Goal: Navigation & Orientation: Find specific page/section

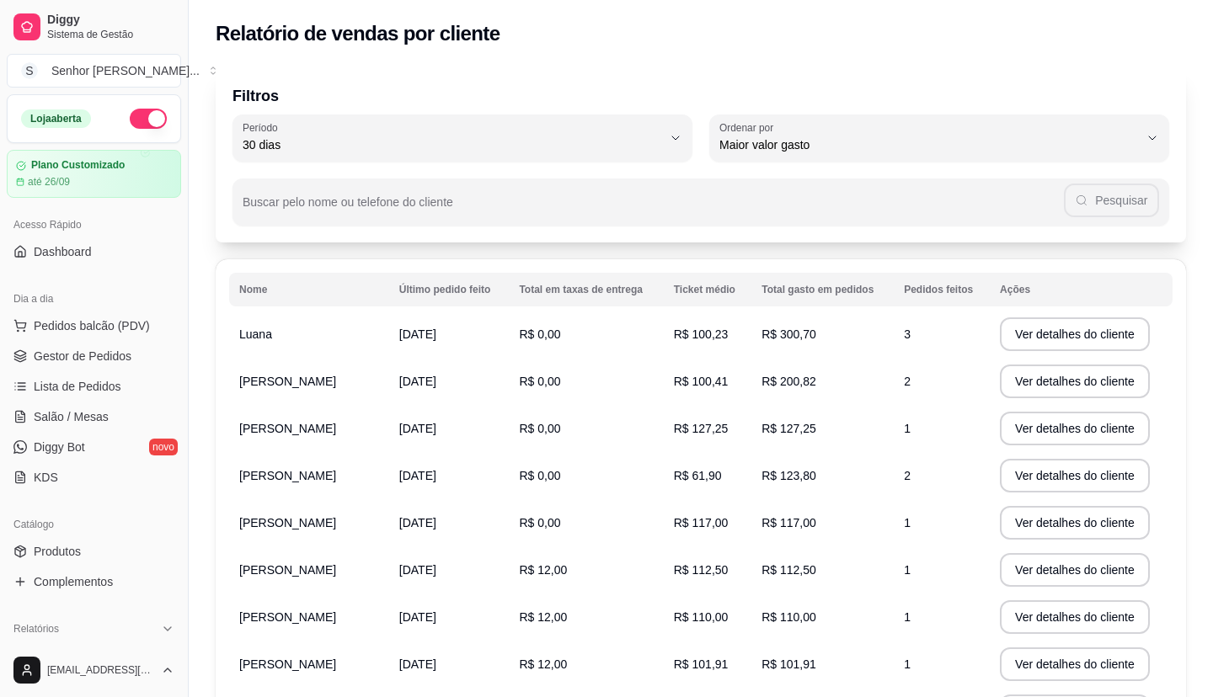
select select "30"
select select "HIGHEST_TOTAL_SPENT_WITH_ORDERS"
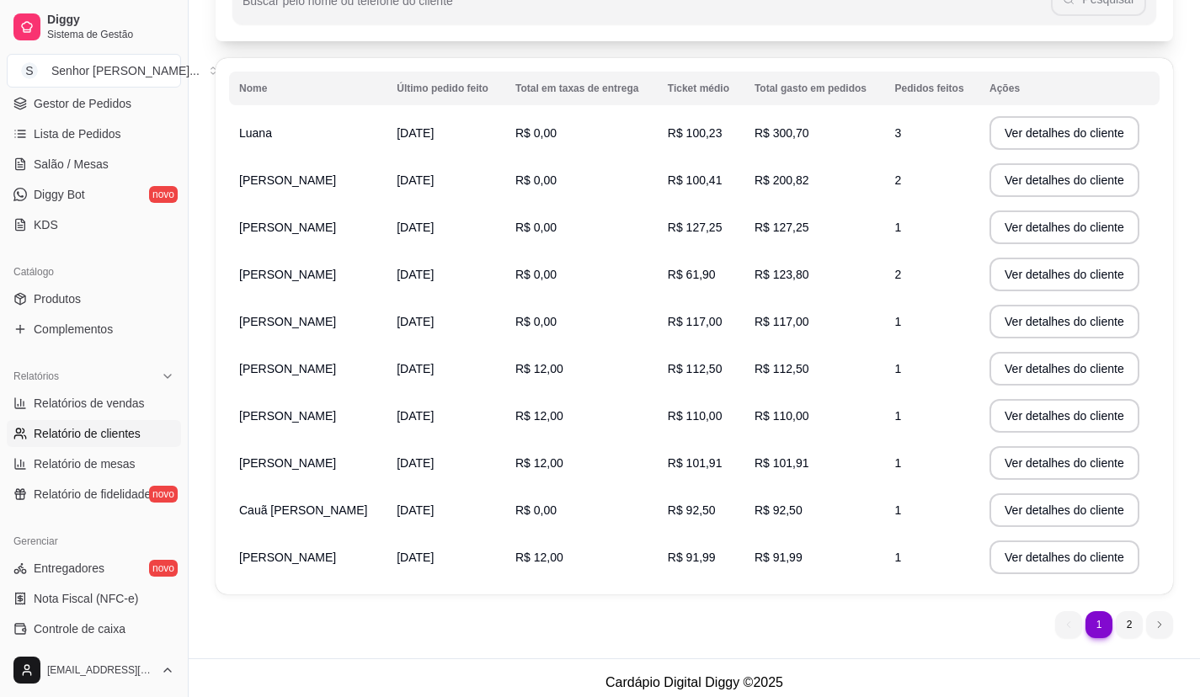
scroll to position [211, 0]
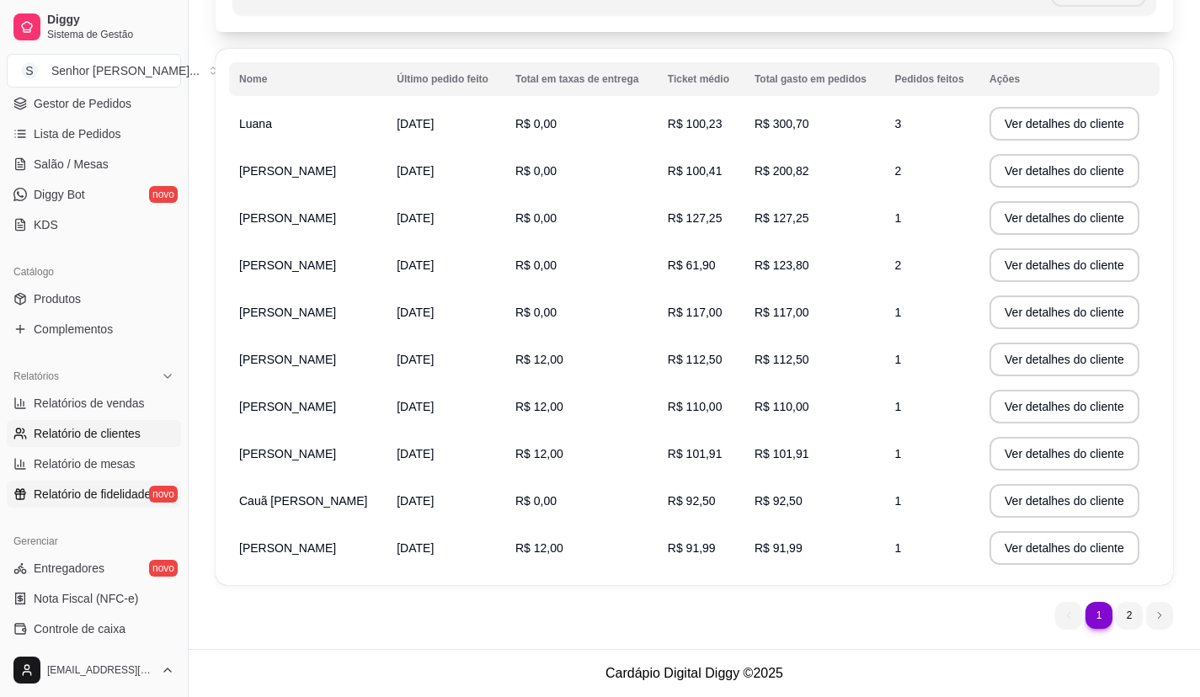
click at [47, 498] on span "Relatório de fidelidade" at bounding box center [92, 494] width 117 height 17
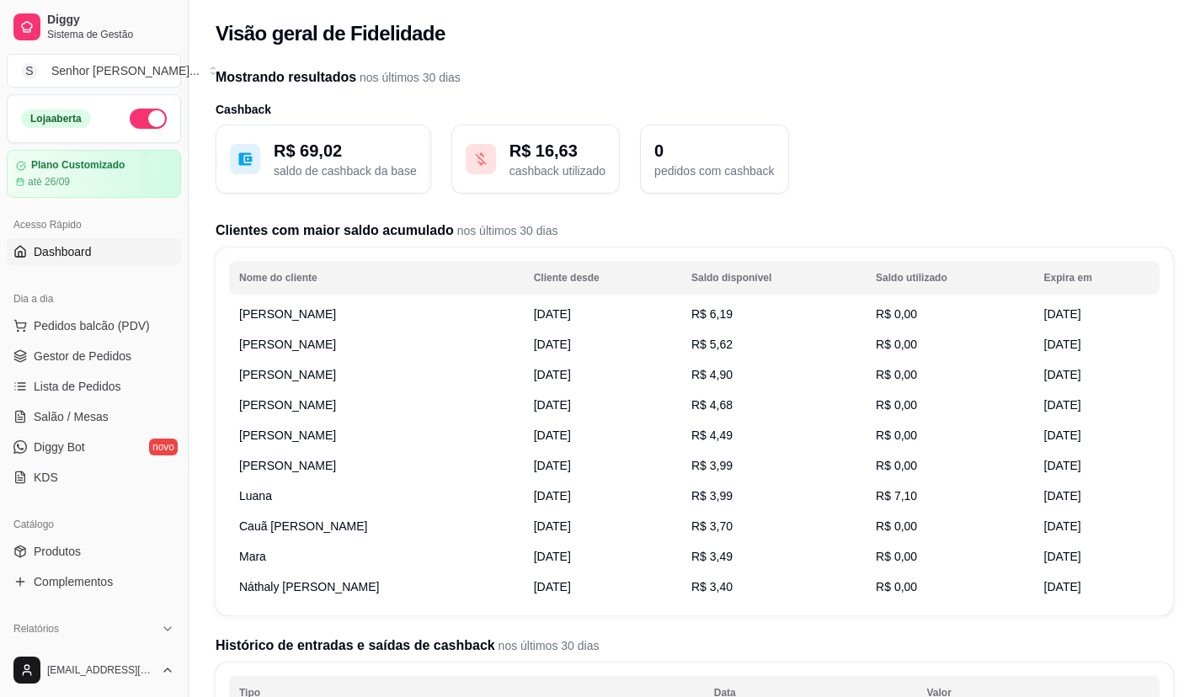
click at [81, 244] on span "Dashboard" at bounding box center [63, 251] width 58 height 17
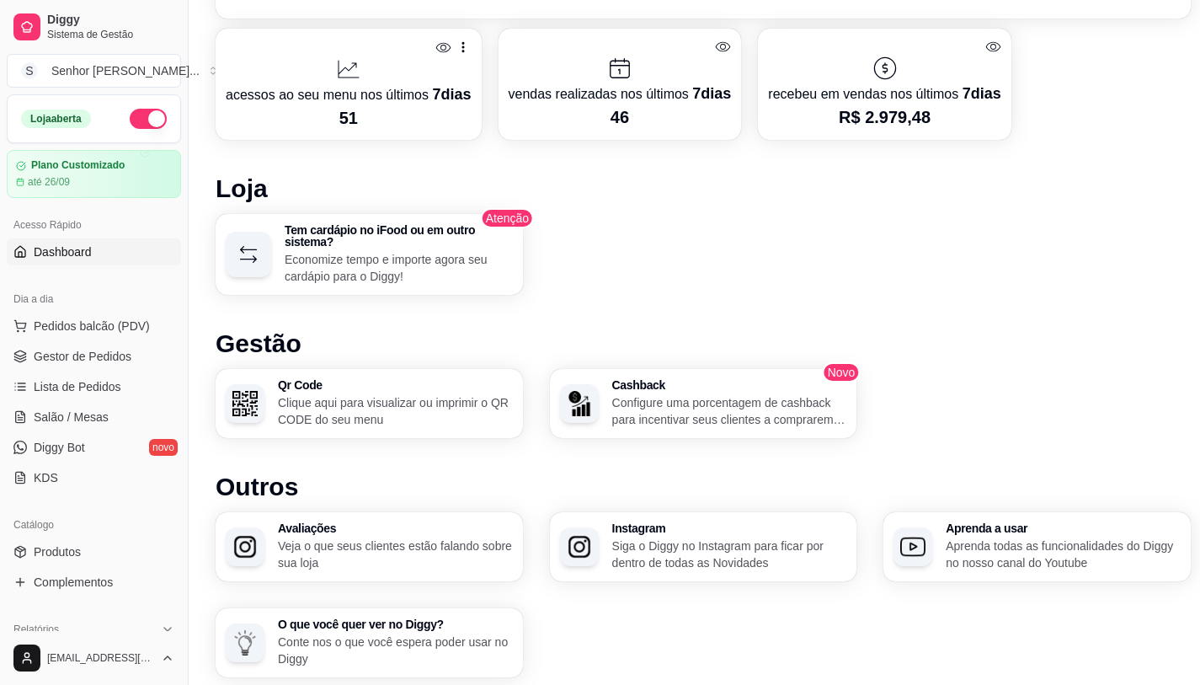
scroll to position [827, 0]
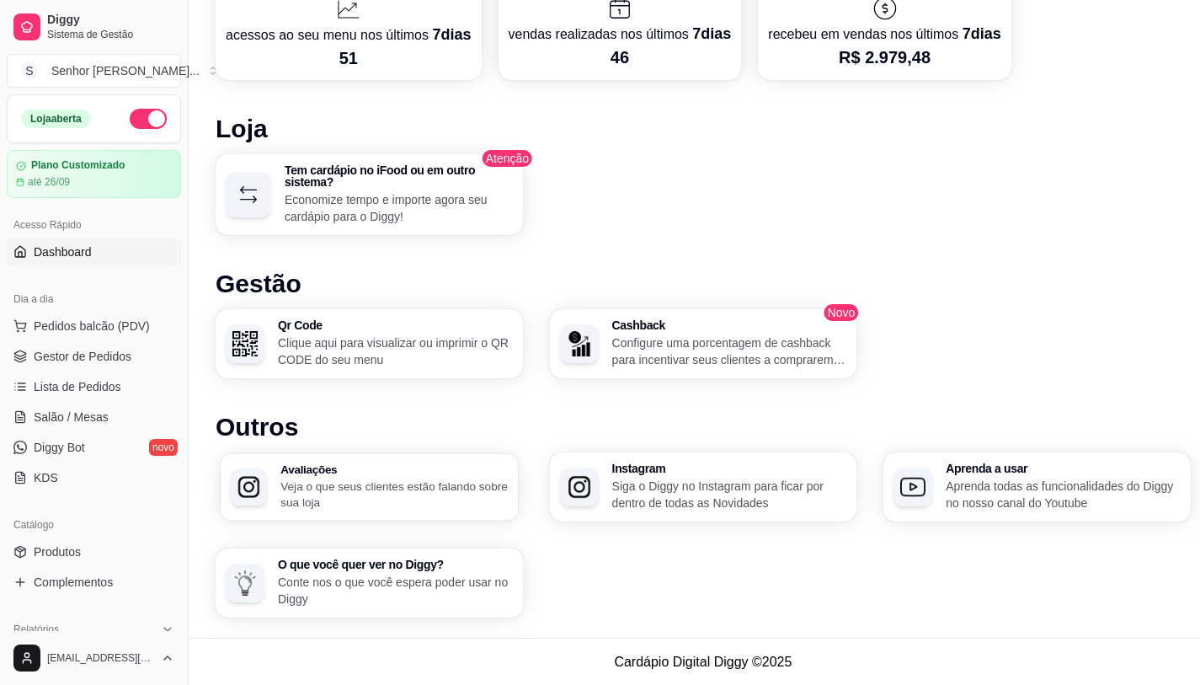
click at [291, 515] on div "Avaliações Veja o que seus clientes estão falando sobre sua loja" at bounding box center [369, 486] width 298 height 67
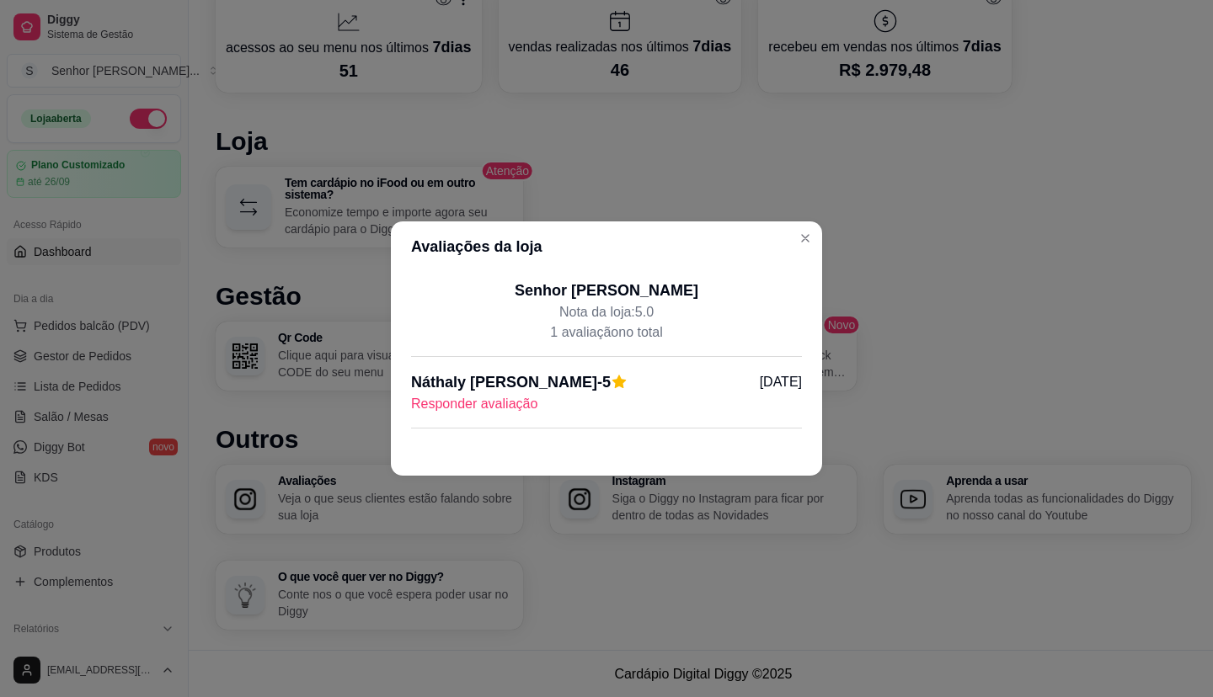
click at [493, 399] on p "Responder avaliação" at bounding box center [606, 404] width 391 height 20
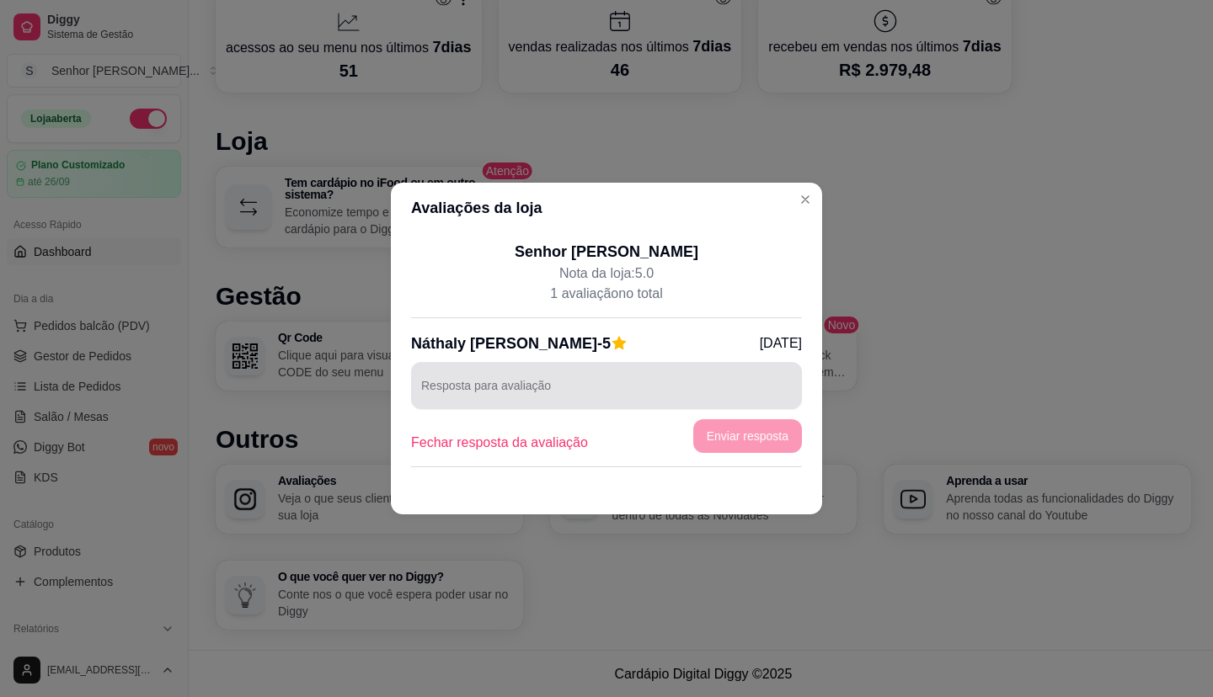
click at [508, 380] on div at bounding box center [606, 386] width 370 height 34
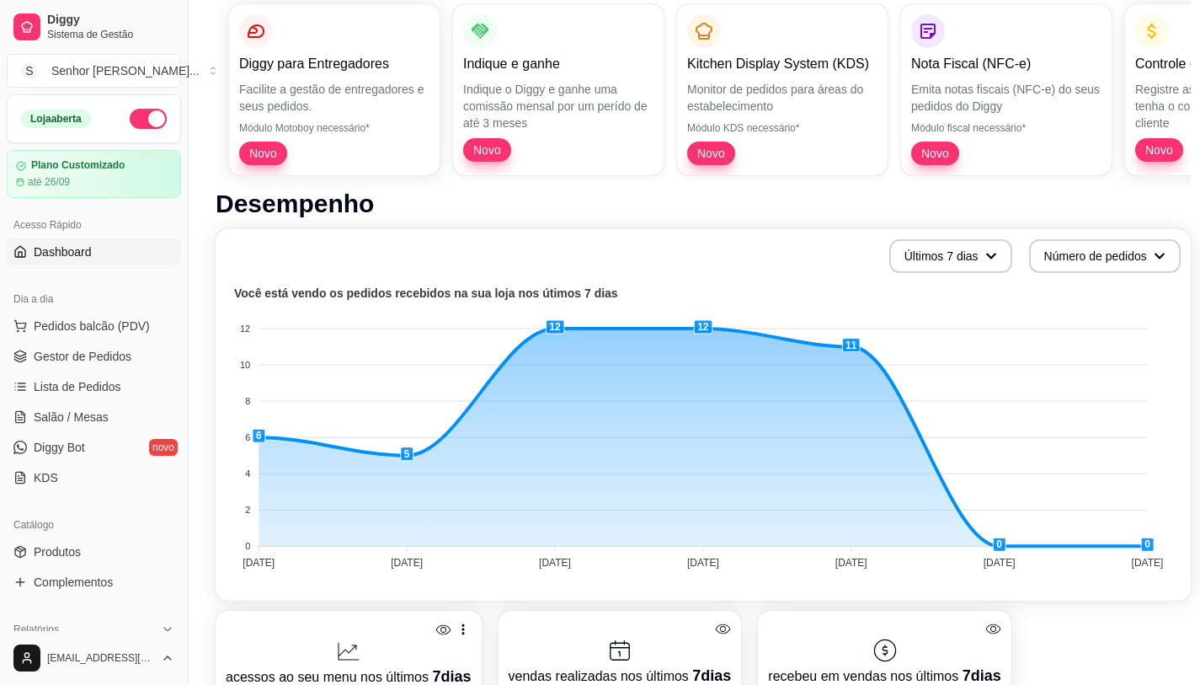
scroll to position [56, 0]
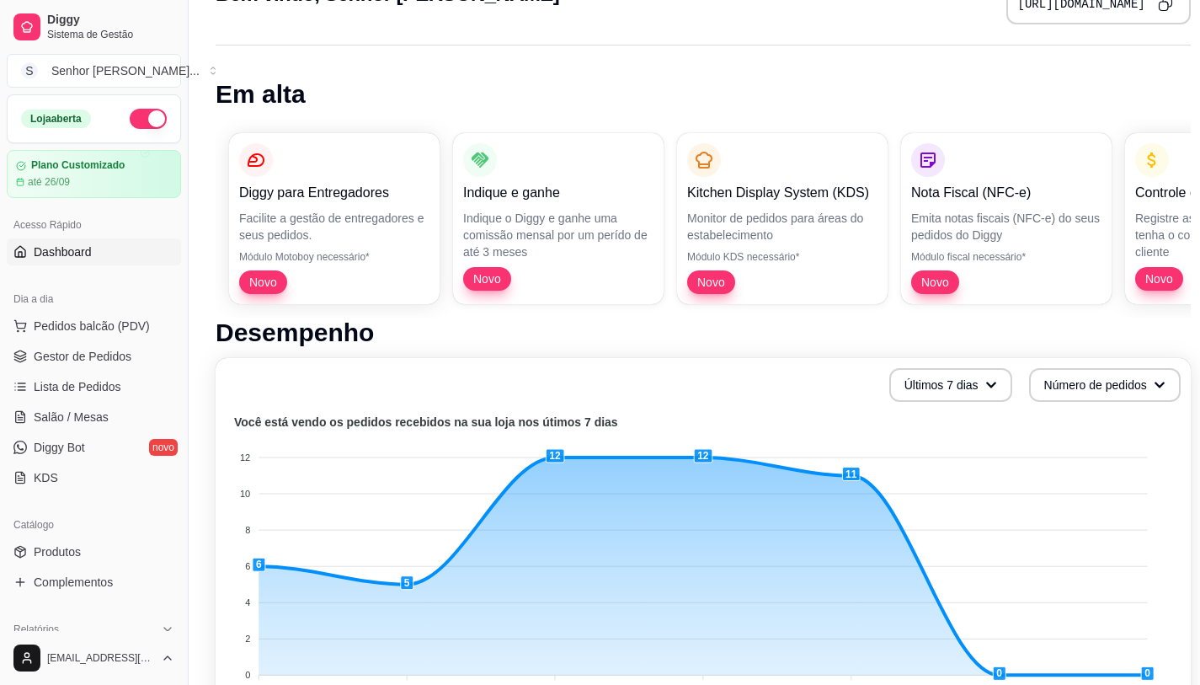
click at [67, 256] on span "Dashboard" at bounding box center [63, 251] width 58 height 17
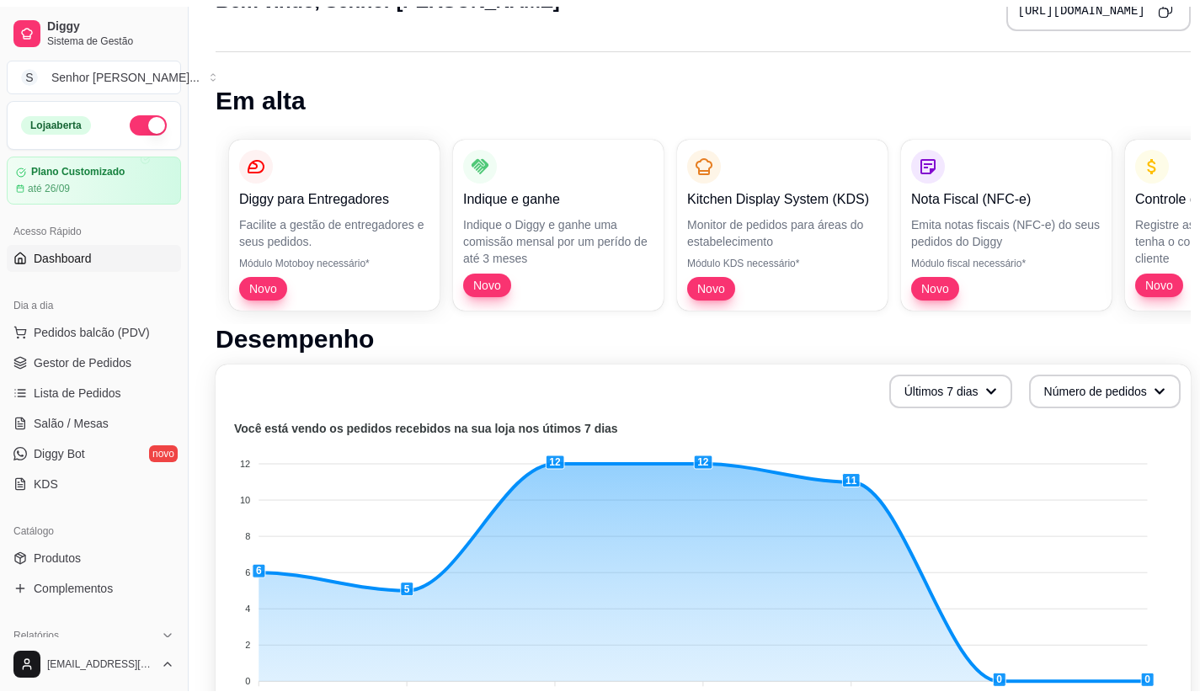
scroll to position [0, 0]
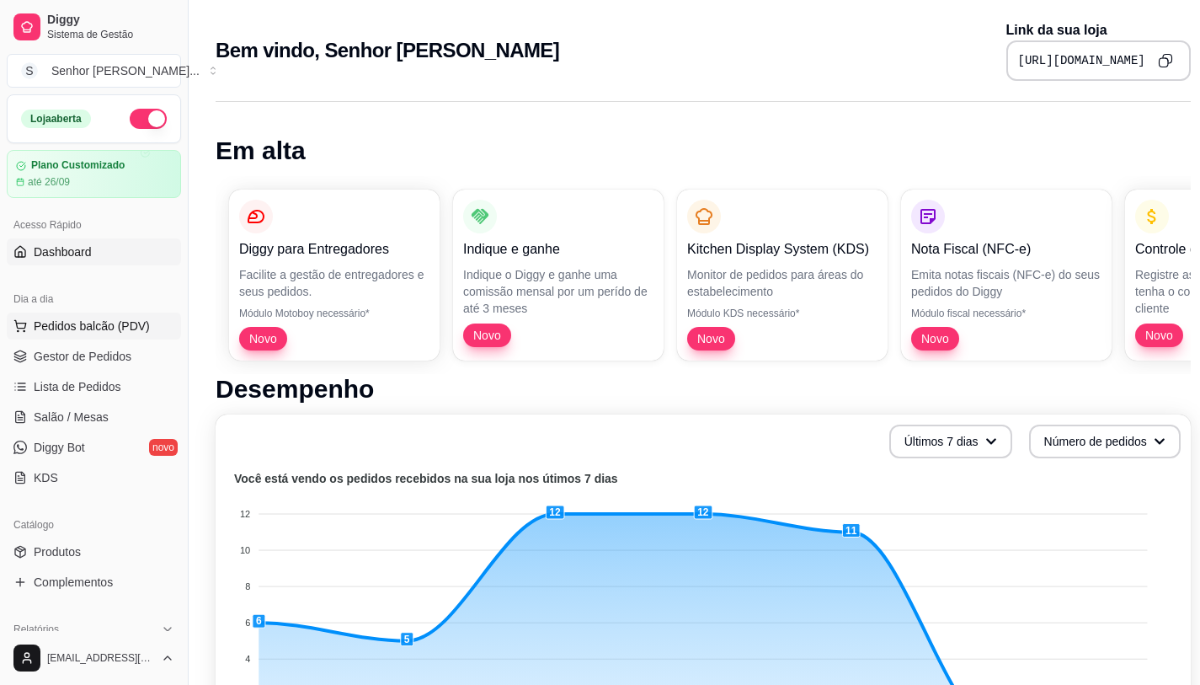
click at [68, 334] on button "Pedidos balcão (PDV)" at bounding box center [94, 325] width 174 height 27
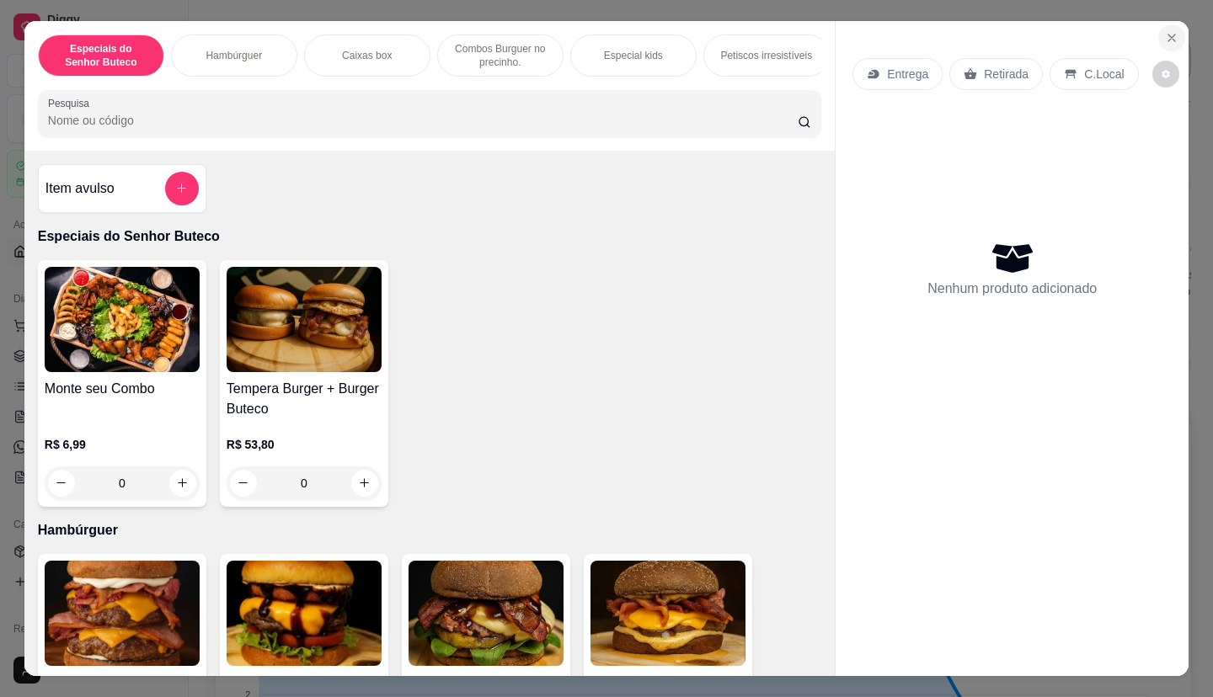
click at [1168, 35] on icon "Close" at bounding box center [1171, 38] width 7 height 7
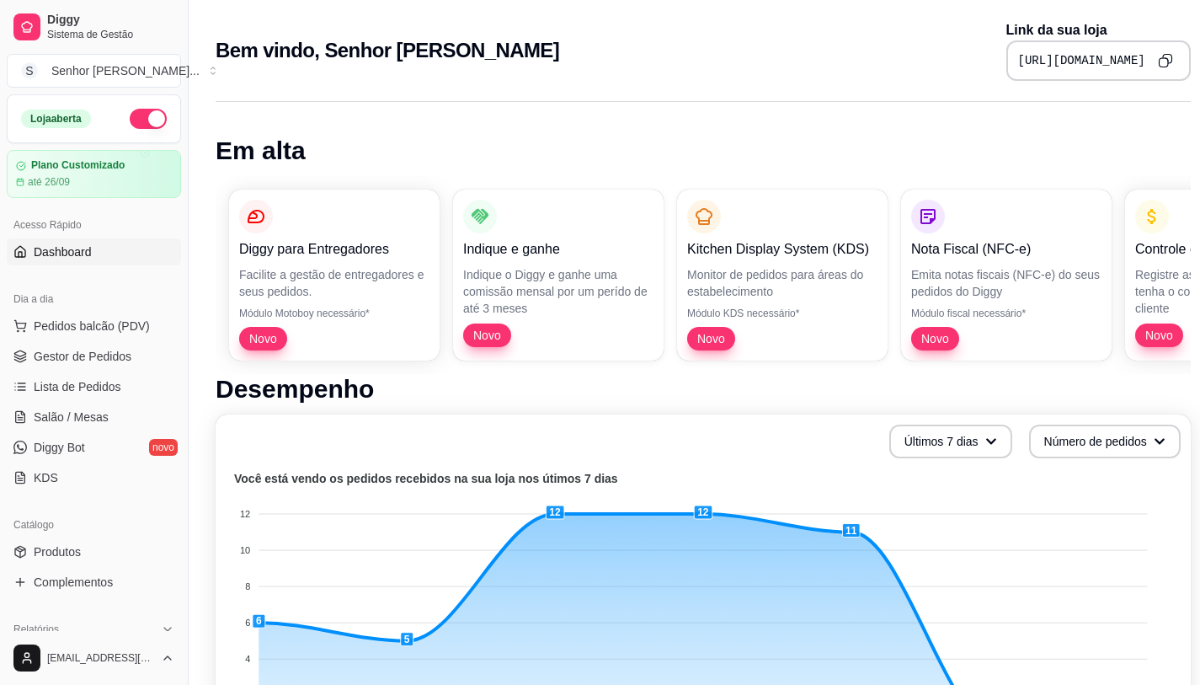
click at [81, 250] on span "Dashboard" at bounding box center [63, 251] width 58 height 17
click at [76, 365] on link "Gestor de Pedidos" at bounding box center [94, 356] width 174 height 27
